Goal: Information Seeking & Learning: Learn about a topic

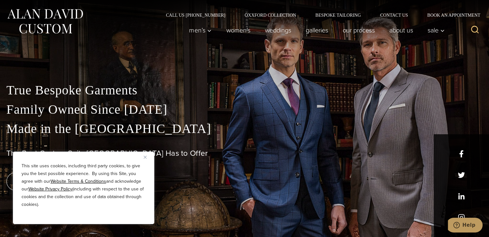
click at [145, 156] on img "Close" at bounding box center [145, 157] width 3 height 3
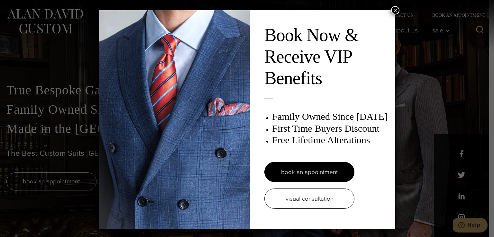
click at [392, 11] on button "×" at bounding box center [395, 10] width 8 height 8
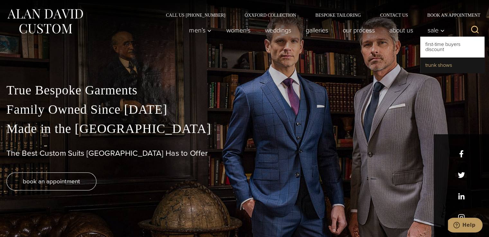
click at [434, 63] on link "Trunk Shows" at bounding box center [452, 65] width 64 height 15
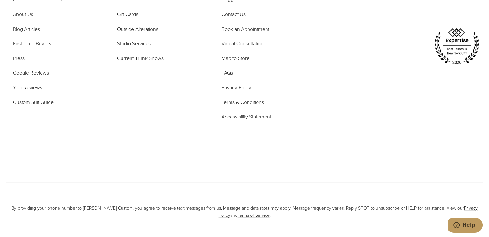
scroll to position [2575, 0]
